Goal: Task Accomplishment & Management: Use online tool/utility

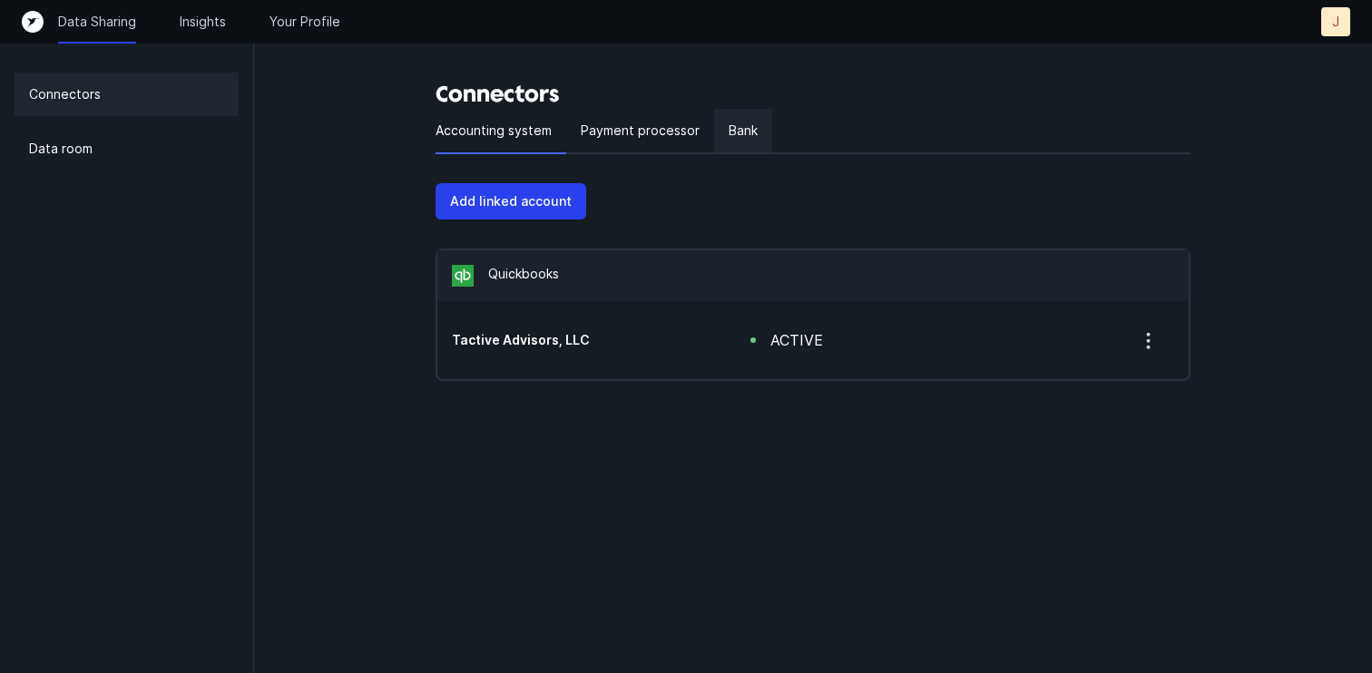
click at [760, 138] on div "Bank" at bounding box center [743, 131] width 58 height 45
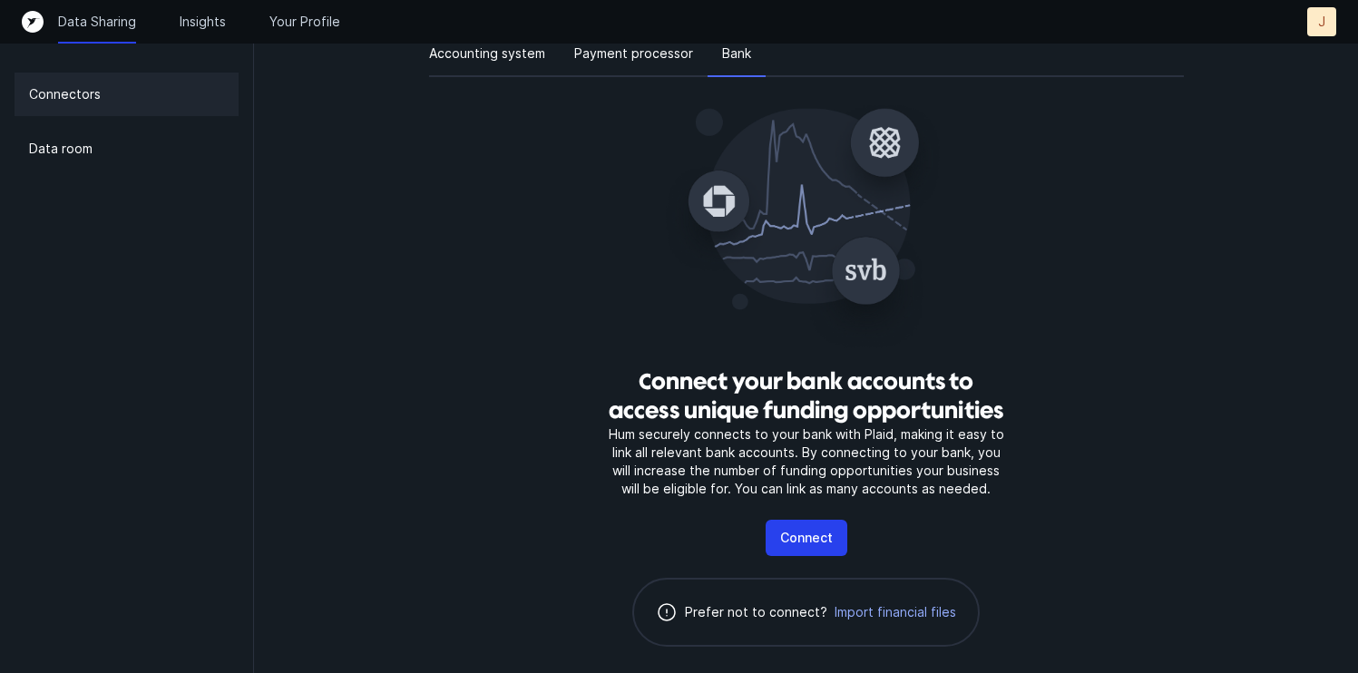
scroll to position [116, 0]
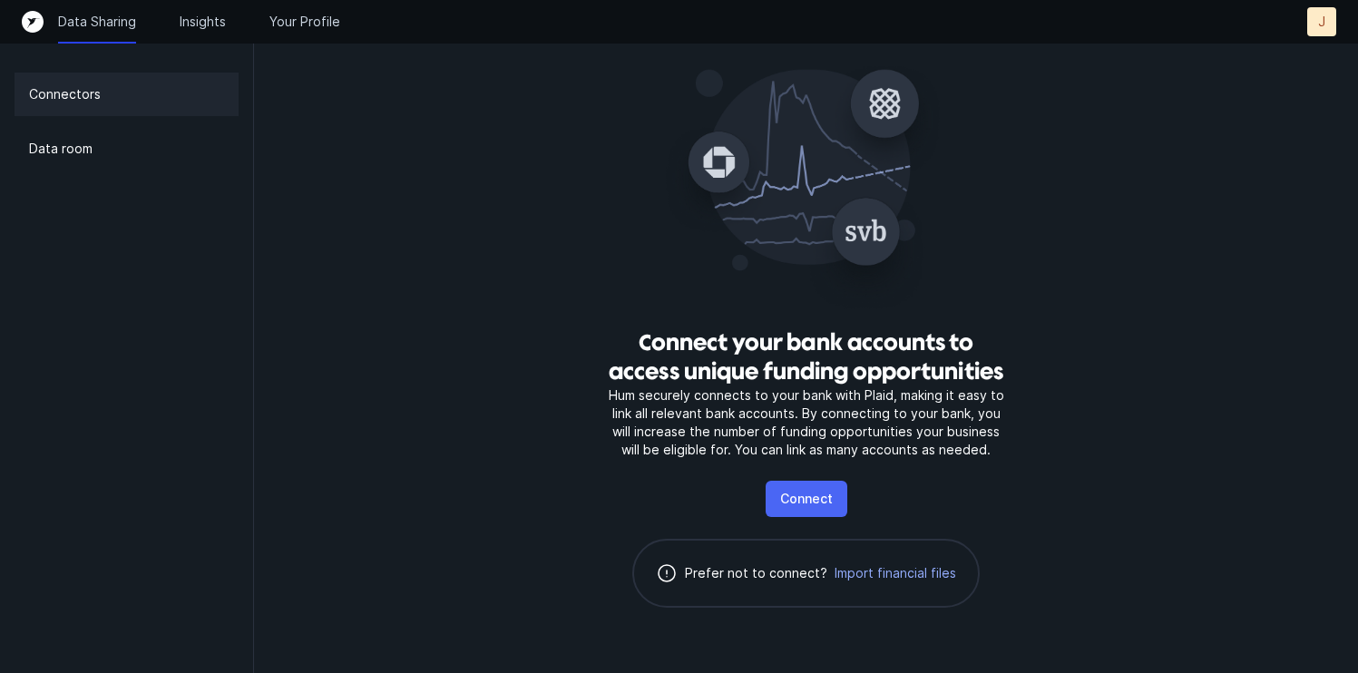
click at [800, 502] on p "Connect" at bounding box center [806, 499] width 53 height 22
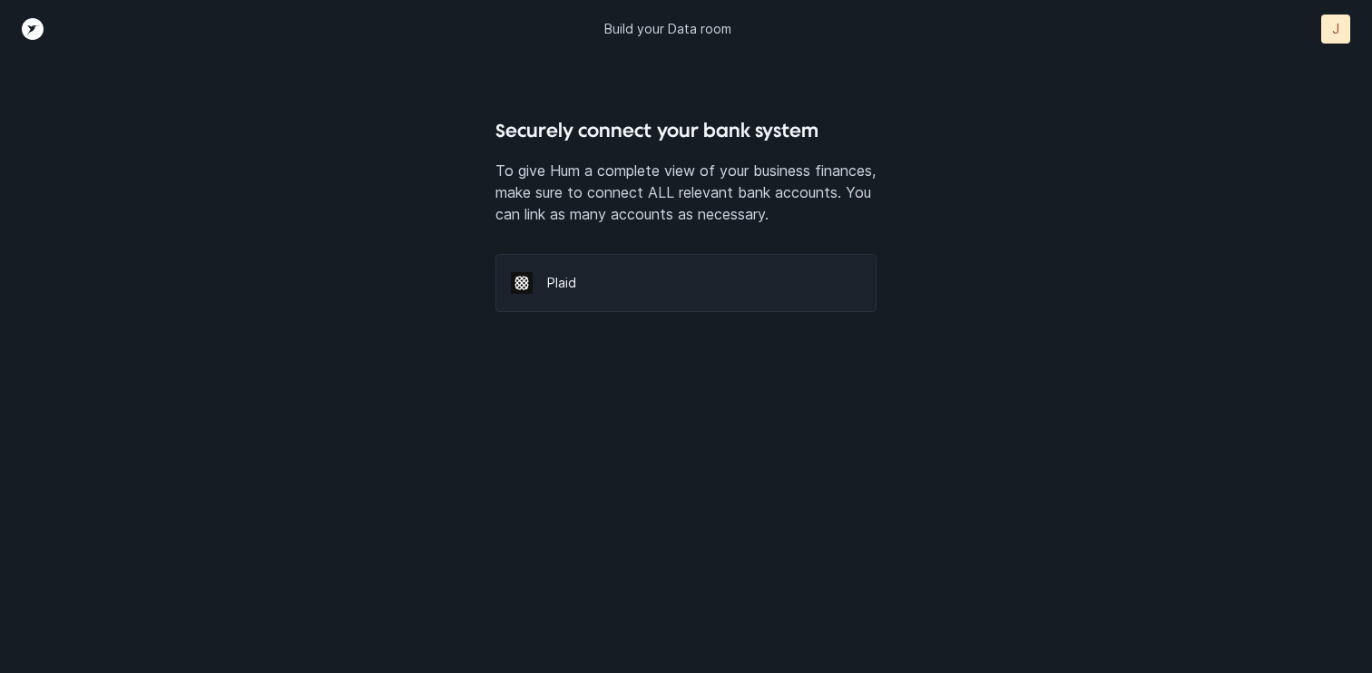
click at [553, 271] on div "Plaid" at bounding box center [685, 283] width 381 height 58
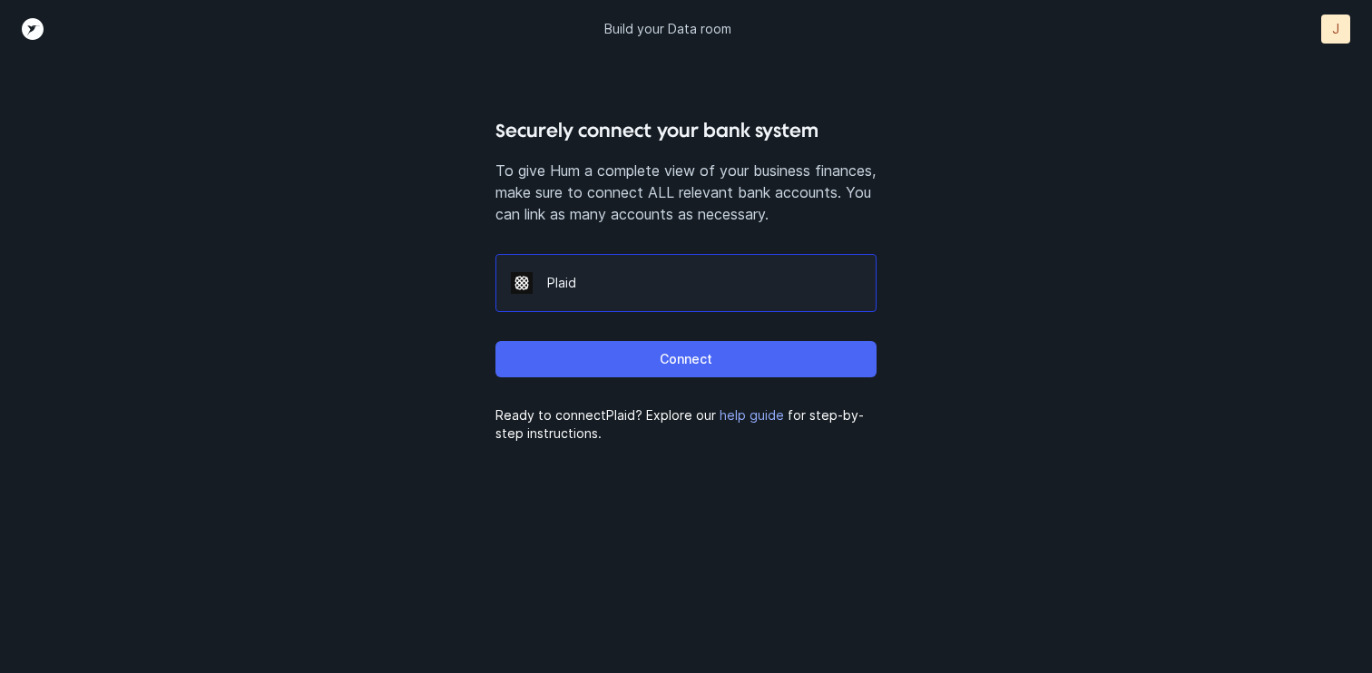
click at [722, 357] on button "Connect" at bounding box center [685, 359] width 381 height 36
